Goal: Information Seeking & Learning: Learn about a topic

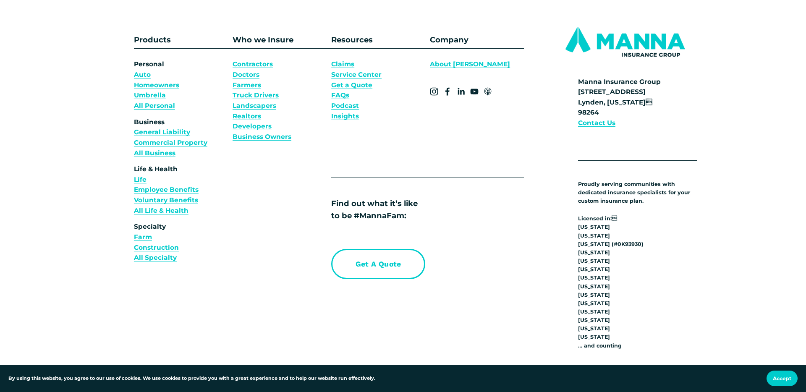
scroll to position [3175, 0]
click at [460, 65] on link "About [PERSON_NAME]" at bounding box center [470, 65] width 80 height 10
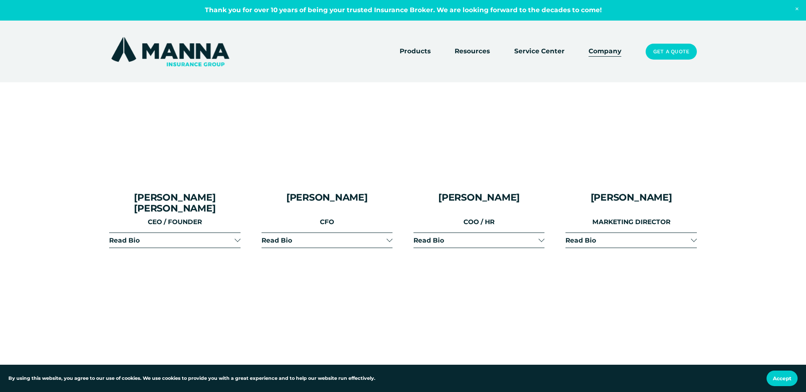
scroll to position [1073, 0]
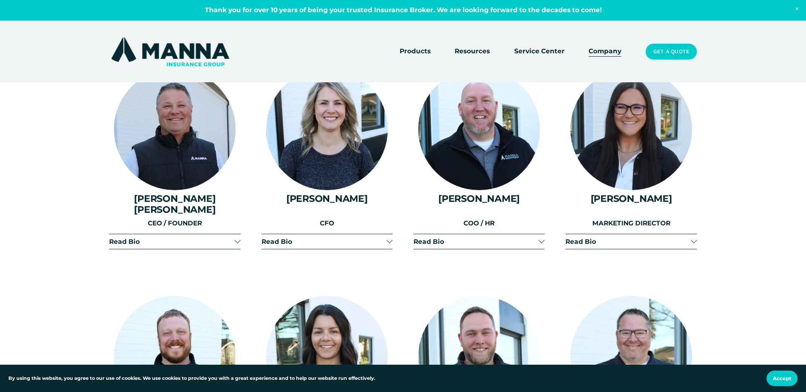
click at [179, 238] on span "Read Bio" at bounding box center [171, 242] width 125 height 8
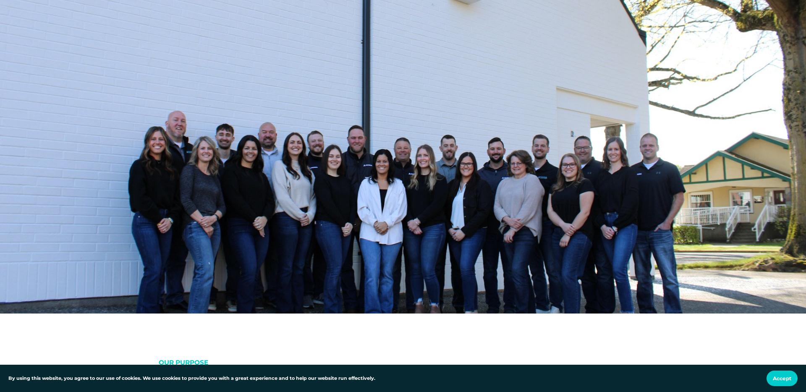
scroll to position [519, 0]
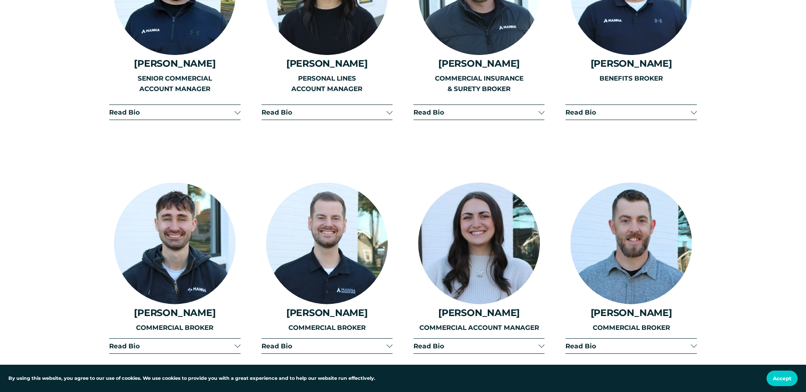
scroll to position [1655, 0]
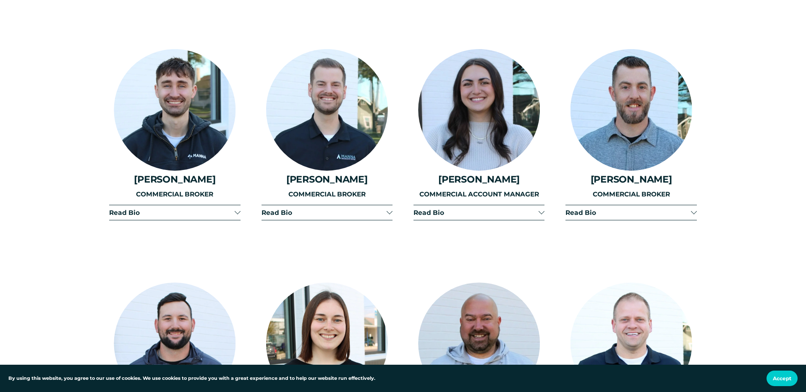
click at [513, 209] on span "Read Bio" at bounding box center [475, 213] width 125 height 8
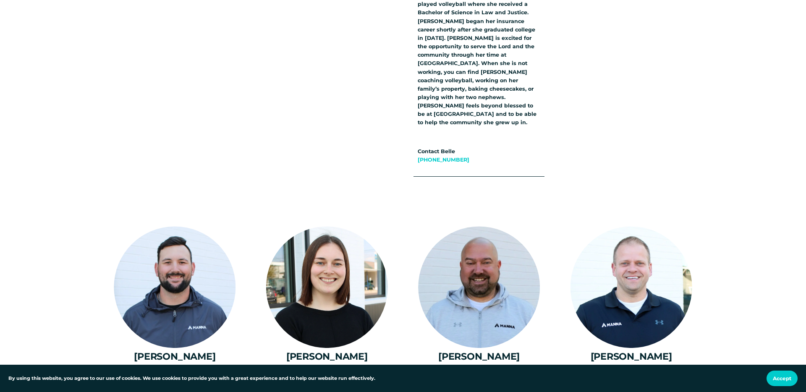
scroll to position [2156, 0]
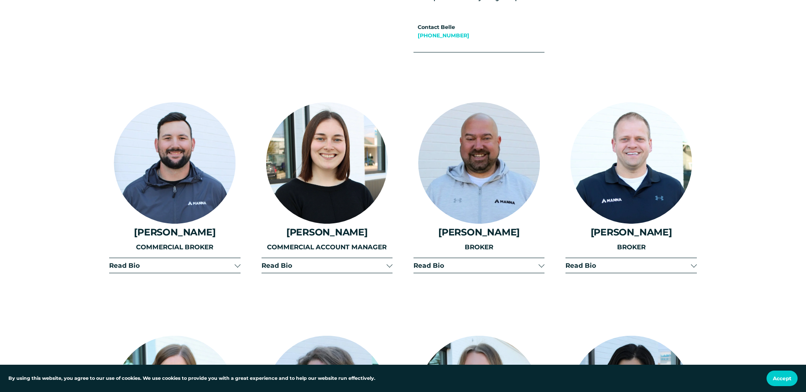
click at [188, 258] on button "Read Bio" at bounding box center [174, 265] width 131 height 15
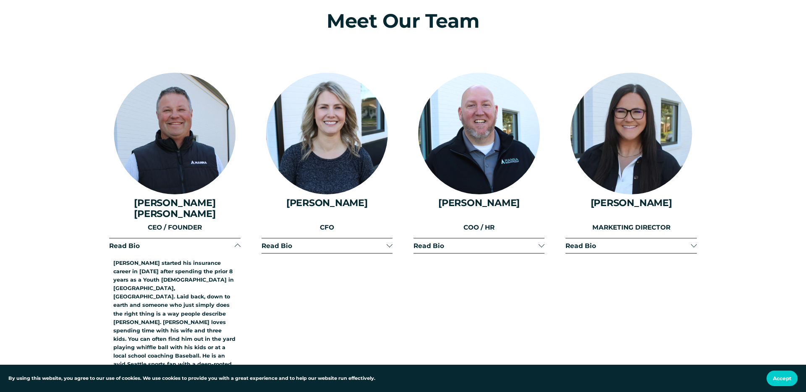
scroll to position [1070, 0]
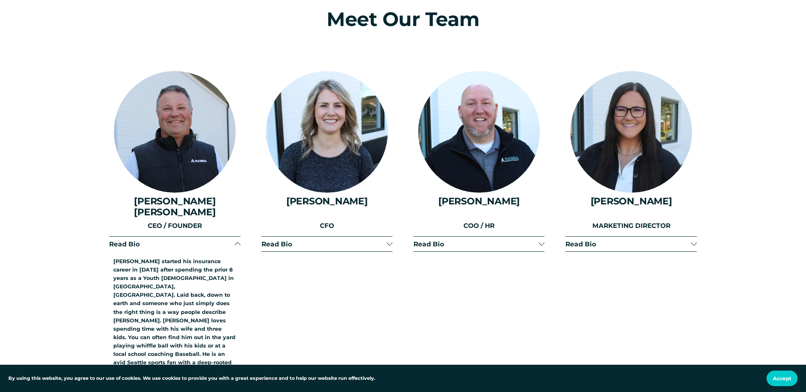
click at [295, 240] on span "Read Bio" at bounding box center [323, 244] width 125 height 8
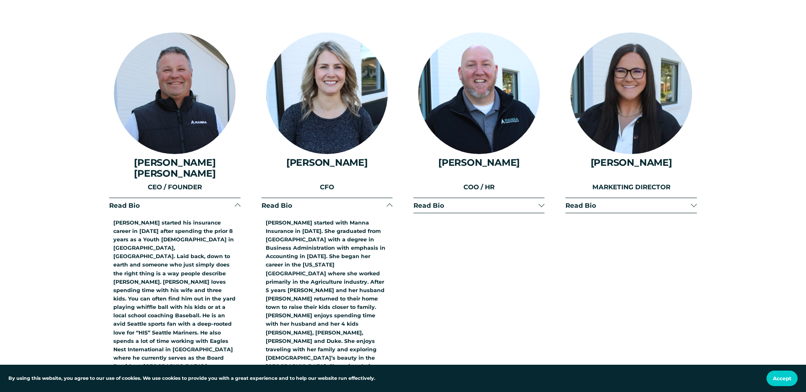
scroll to position [1116, 0]
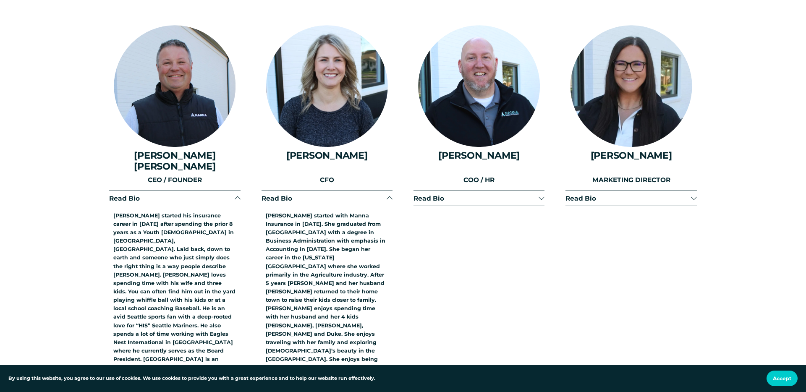
click at [495, 194] on span "Read Bio" at bounding box center [475, 198] width 125 height 8
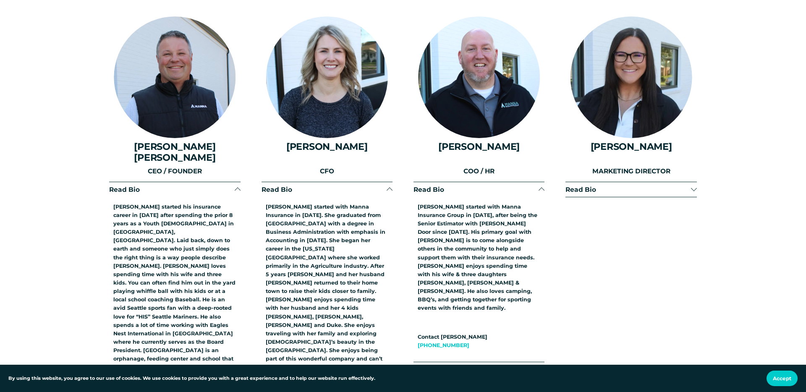
scroll to position [1127, 0]
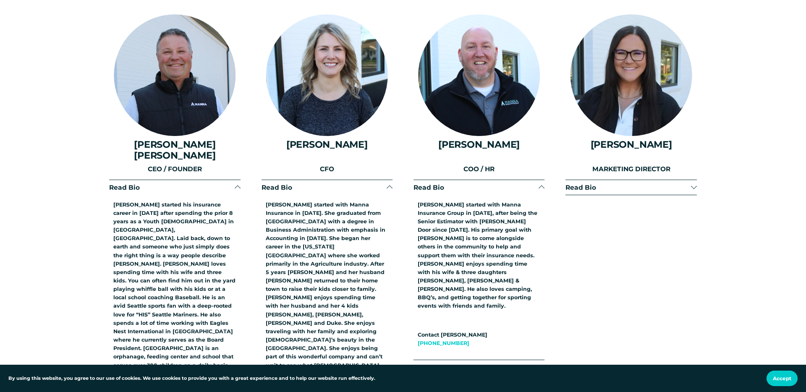
click at [625, 183] on span "Read Bio" at bounding box center [627, 187] width 125 height 8
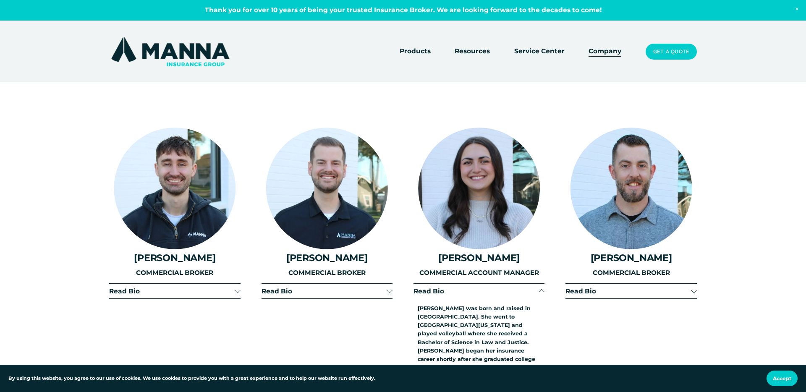
scroll to position [1710, 0]
click at [227, 288] on span "Read Bio" at bounding box center [171, 292] width 125 height 8
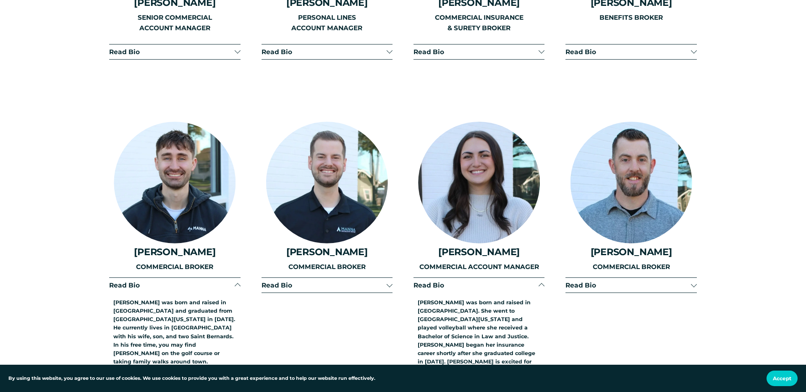
scroll to position [1717, 0]
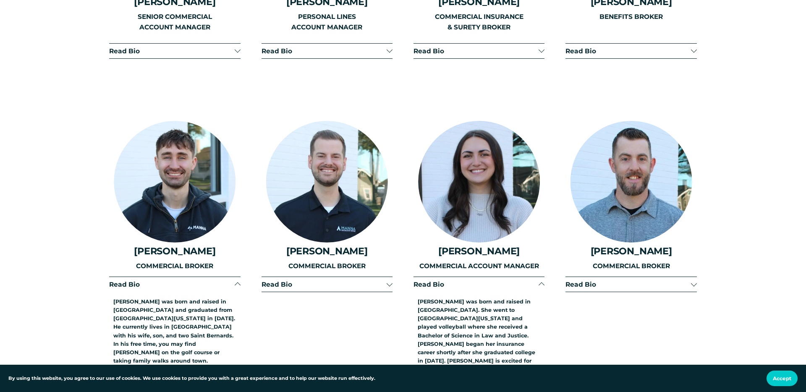
click at [653, 280] on span "Read Bio" at bounding box center [627, 284] width 125 height 8
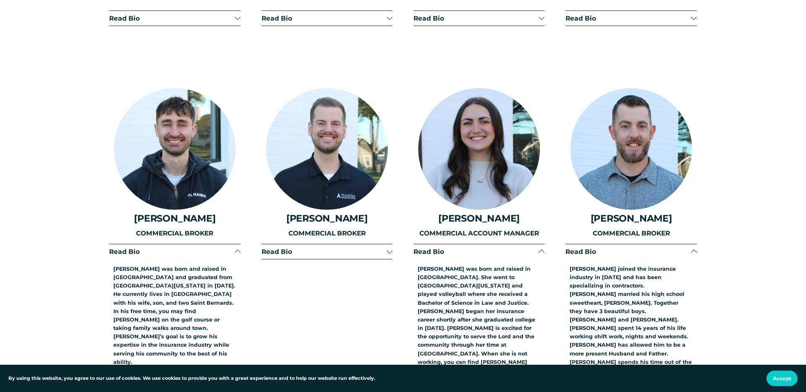
scroll to position [1750, 0]
click at [322, 244] on button "Read Bio" at bounding box center [326, 251] width 131 height 15
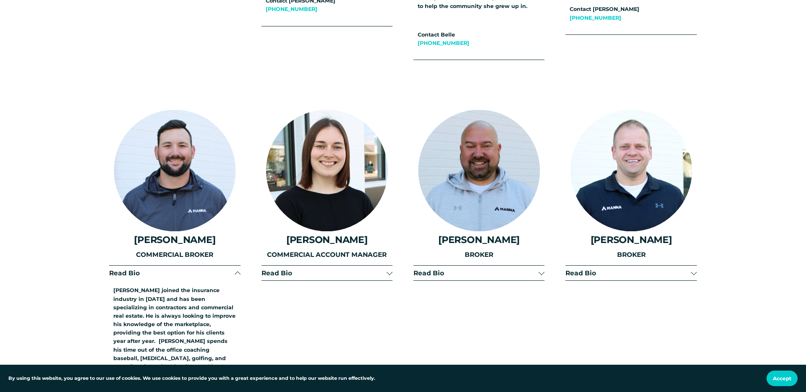
scroll to position [2158, 0]
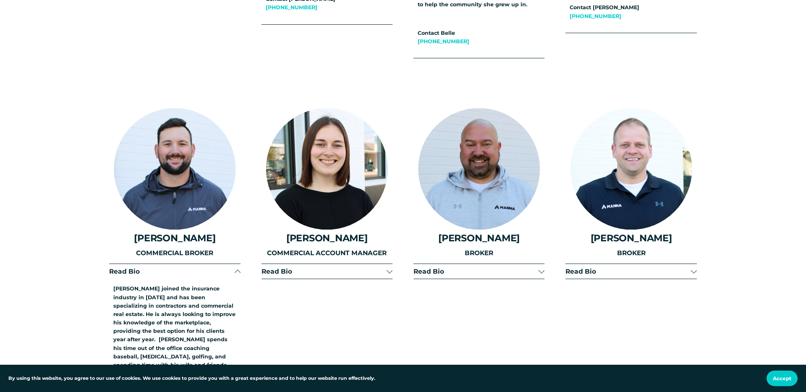
click at [340, 279] on div at bounding box center [326, 279] width 131 height 0
click at [338, 267] on span "Read Bio" at bounding box center [323, 271] width 125 height 8
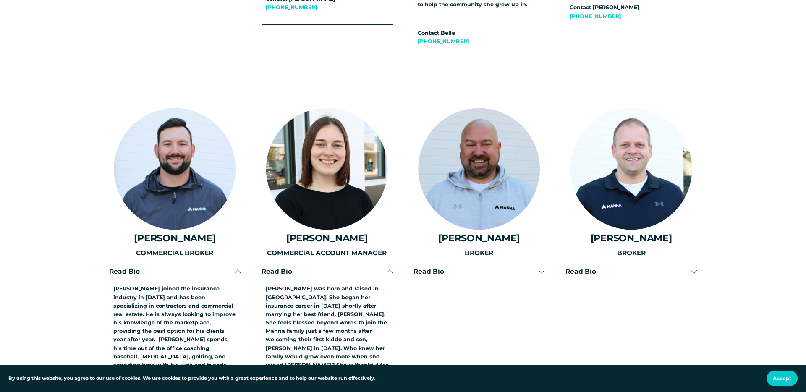
click at [484, 267] on span "Read Bio" at bounding box center [475, 271] width 125 height 8
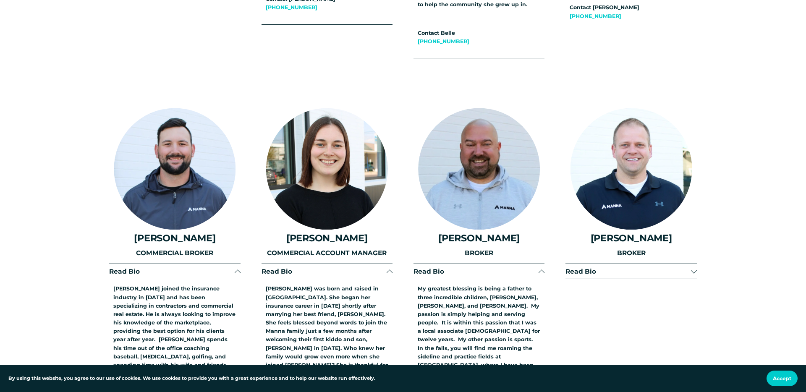
click at [613, 264] on button "Read Bio" at bounding box center [630, 271] width 131 height 15
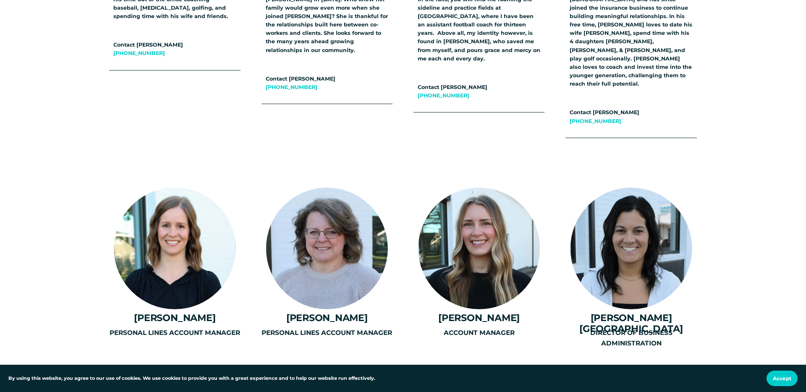
scroll to position [2510, 0]
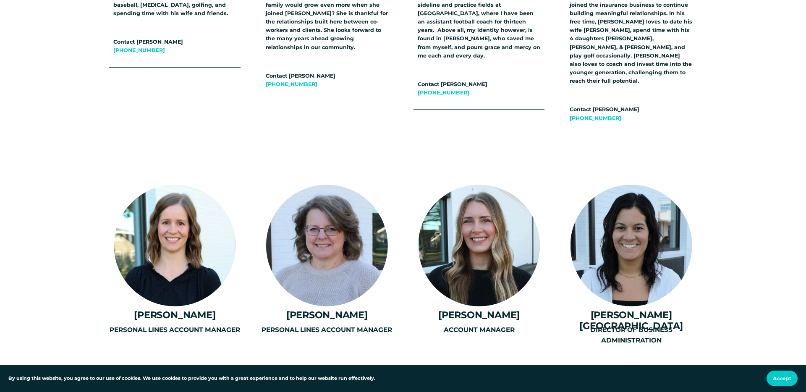
click at [198, 325] on div "PERSONAL LINES ACCOUNT MANAGER" at bounding box center [174, 354] width 131 height 59
click at [205, 325] on div "PERSONAL LINES ACCOUNT MANAGER" at bounding box center [174, 354] width 131 height 59
click at [235, 325] on div "PERSONAL LINES ACCOUNT MANAGER" at bounding box center [174, 354] width 131 height 59
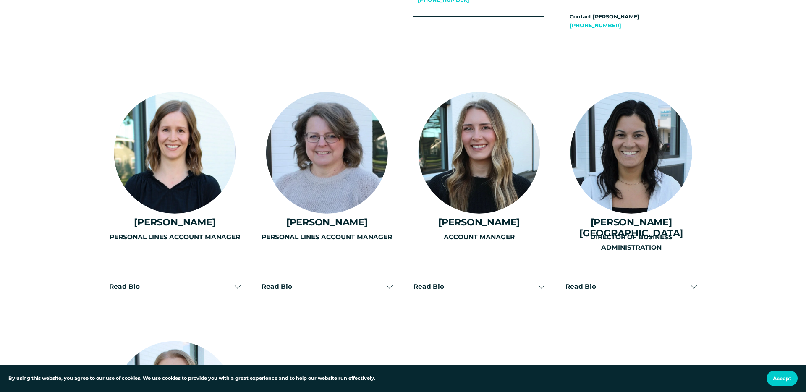
scroll to position [2613, 0]
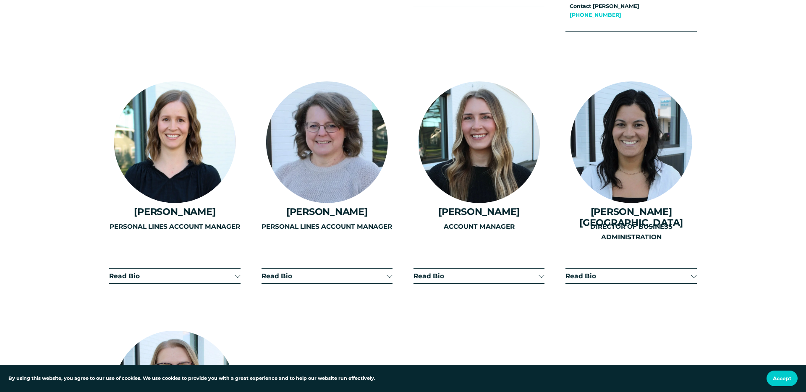
click at [329, 222] on div "PERSONAL LINES ACCOUNT MANAGER" at bounding box center [326, 251] width 131 height 59
click at [337, 269] on button "Read Bio" at bounding box center [326, 276] width 131 height 15
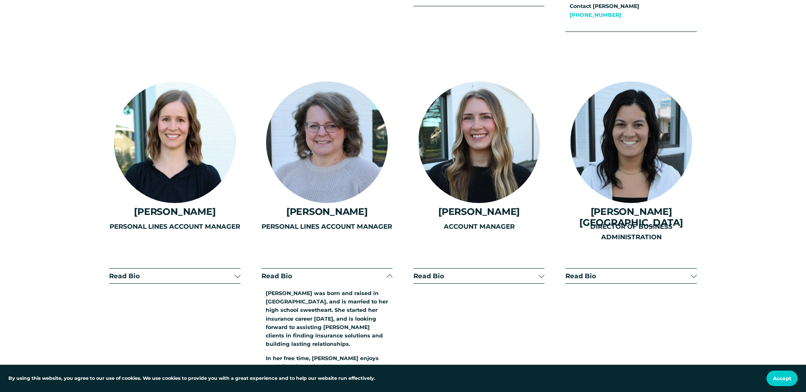
click at [169, 222] on div "PERSONAL LINES ACCOUNT MANAGER" at bounding box center [174, 301] width 131 height 159
click at [234, 222] on div "PERSONAL LINES ACCOUNT MANAGER" at bounding box center [174, 301] width 131 height 159
click at [235, 222] on div "PERSONAL LINES ACCOUNT MANAGER" at bounding box center [174, 301] width 131 height 159
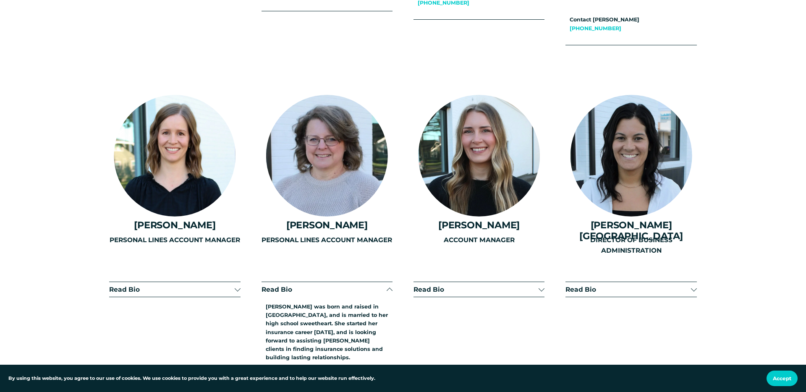
scroll to position [2601, 0]
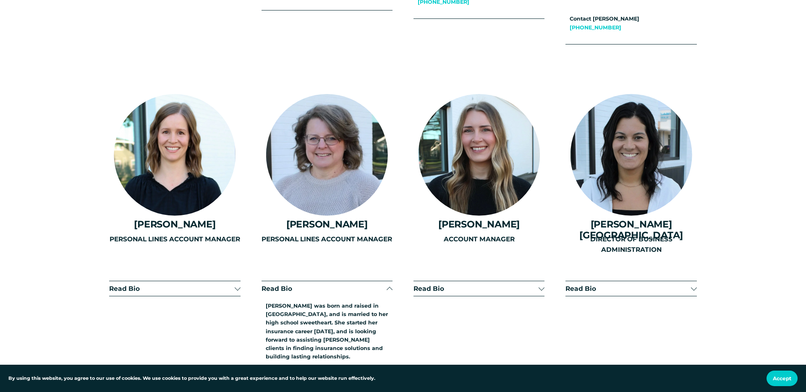
click at [539, 234] on div "ACCOUNT MANAGER" at bounding box center [478, 313] width 131 height 159
click at [420, 234] on div "ACCOUNT MANAGER" at bounding box center [478, 313] width 131 height 159
click at [669, 285] on span "Read Bio" at bounding box center [627, 289] width 125 height 8
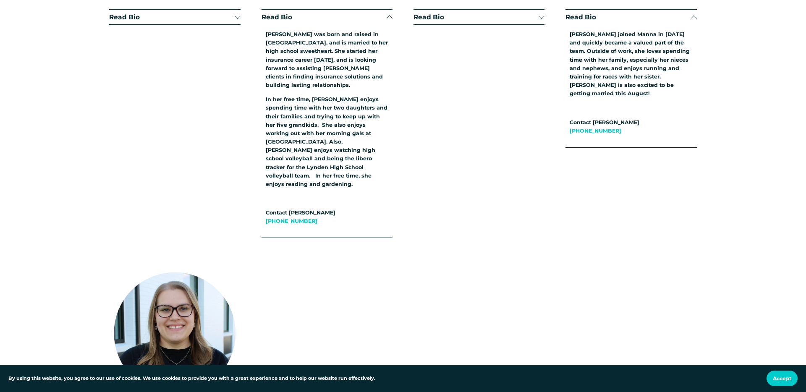
scroll to position [2927, 0]
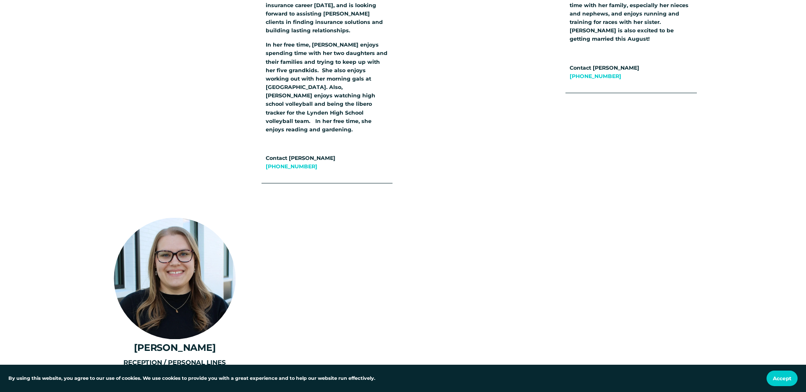
click at [235, 392] on div at bounding box center [238, 397] width 6 height 6
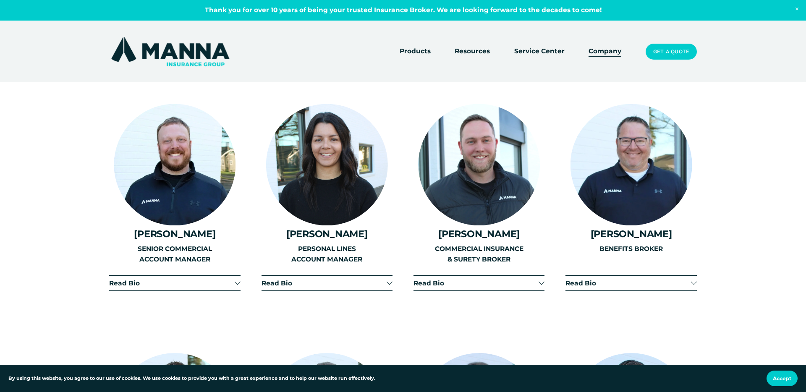
scroll to position [1484, 0]
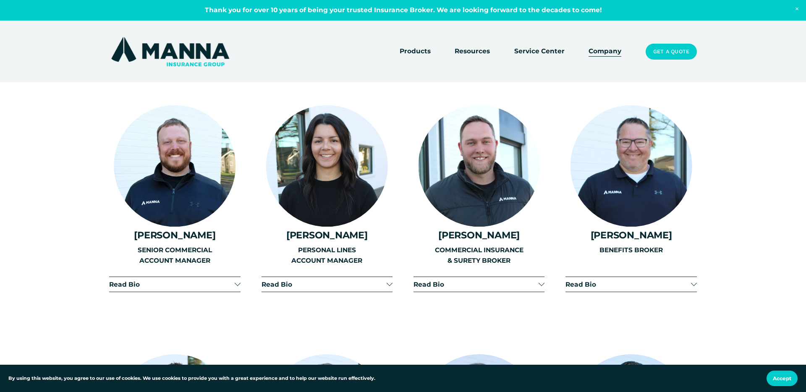
click at [674, 280] on span "Read Bio" at bounding box center [627, 284] width 125 height 8
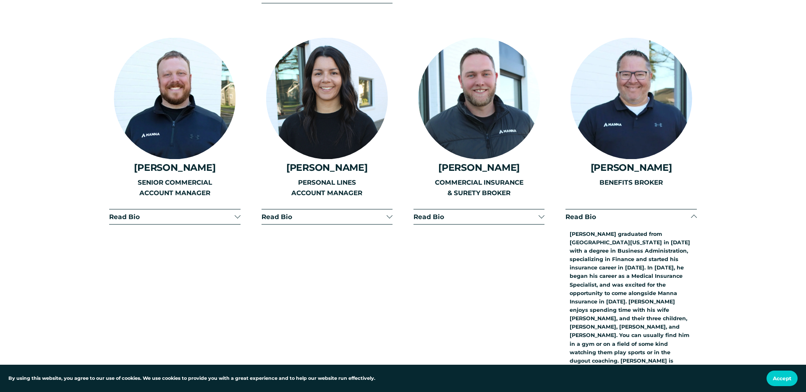
scroll to position [1552, 0]
